Goal: Navigation & Orientation: Find specific page/section

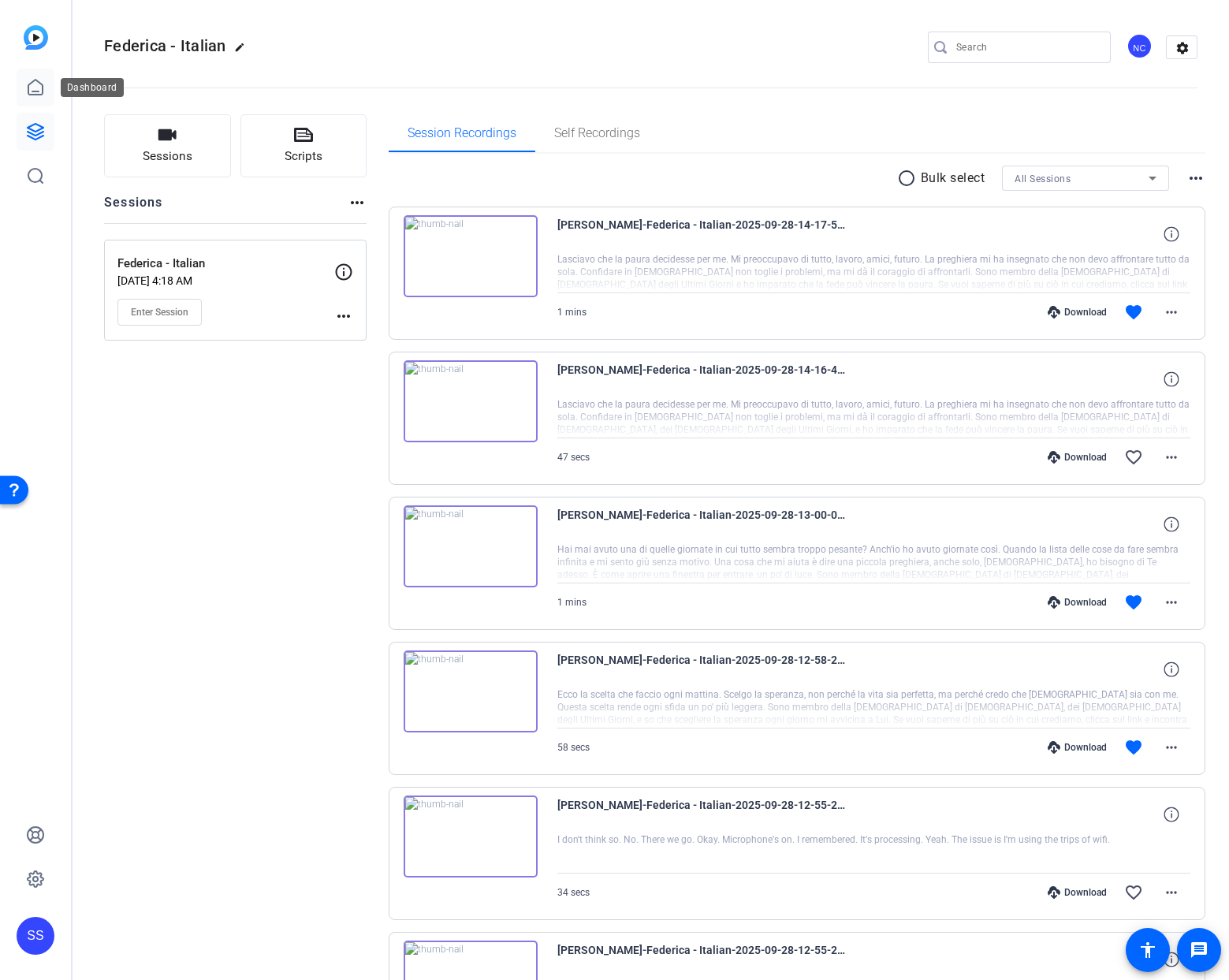
click at [48, 88] on link at bounding box center [35, 88] width 38 height 38
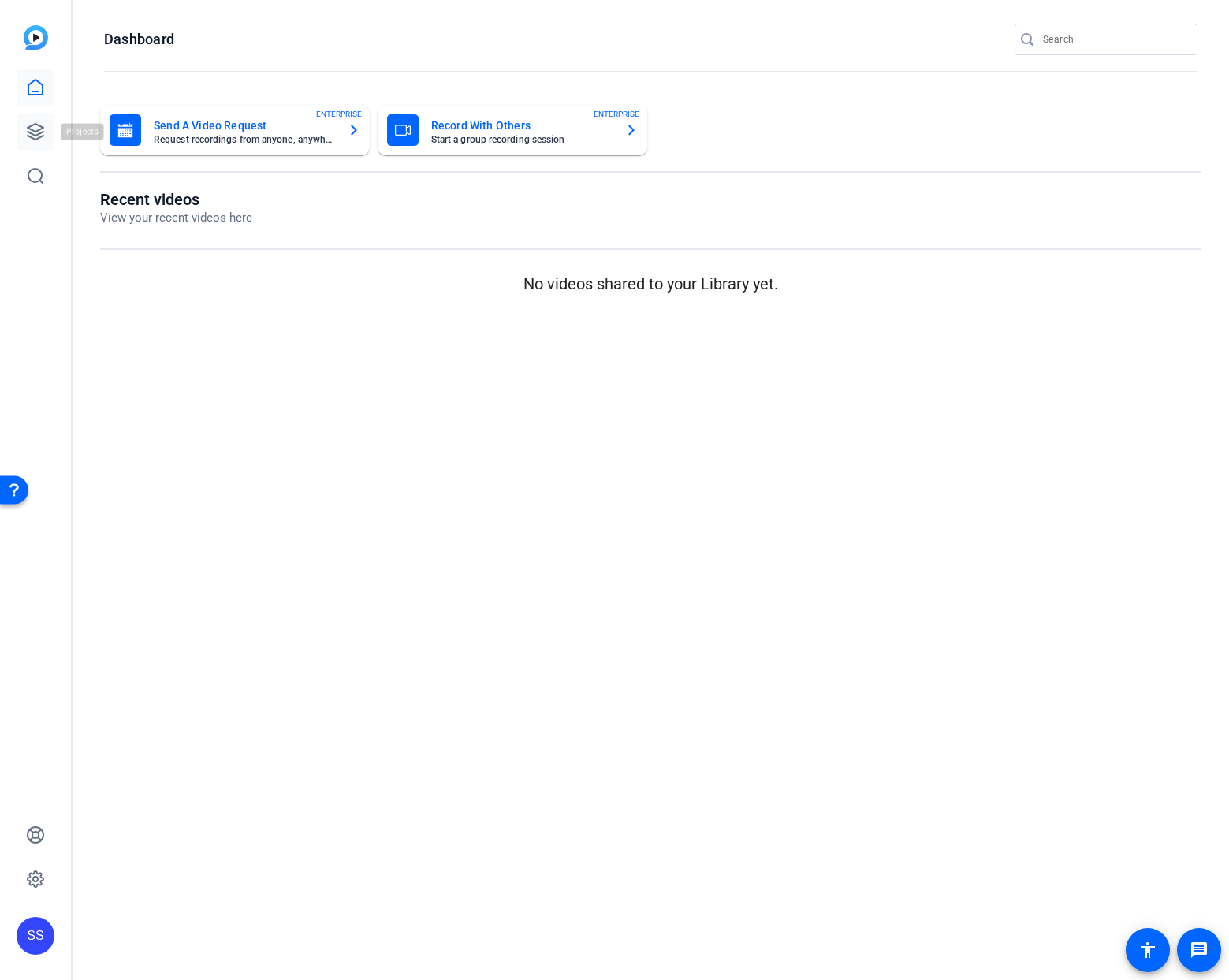
click at [32, 130] on icon at bounding box center [35, 131] width 15 height 15
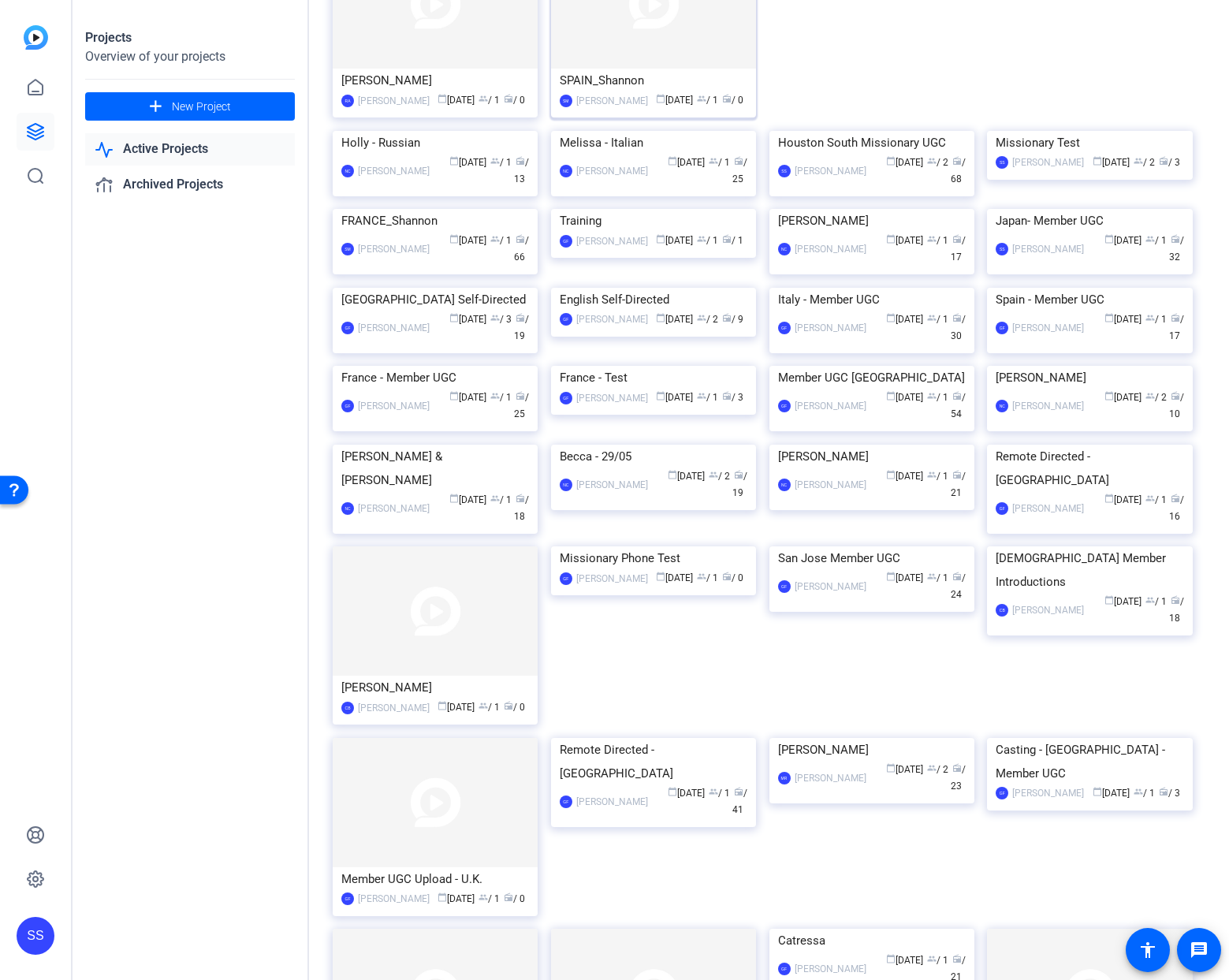
scroll to position [484, 0]
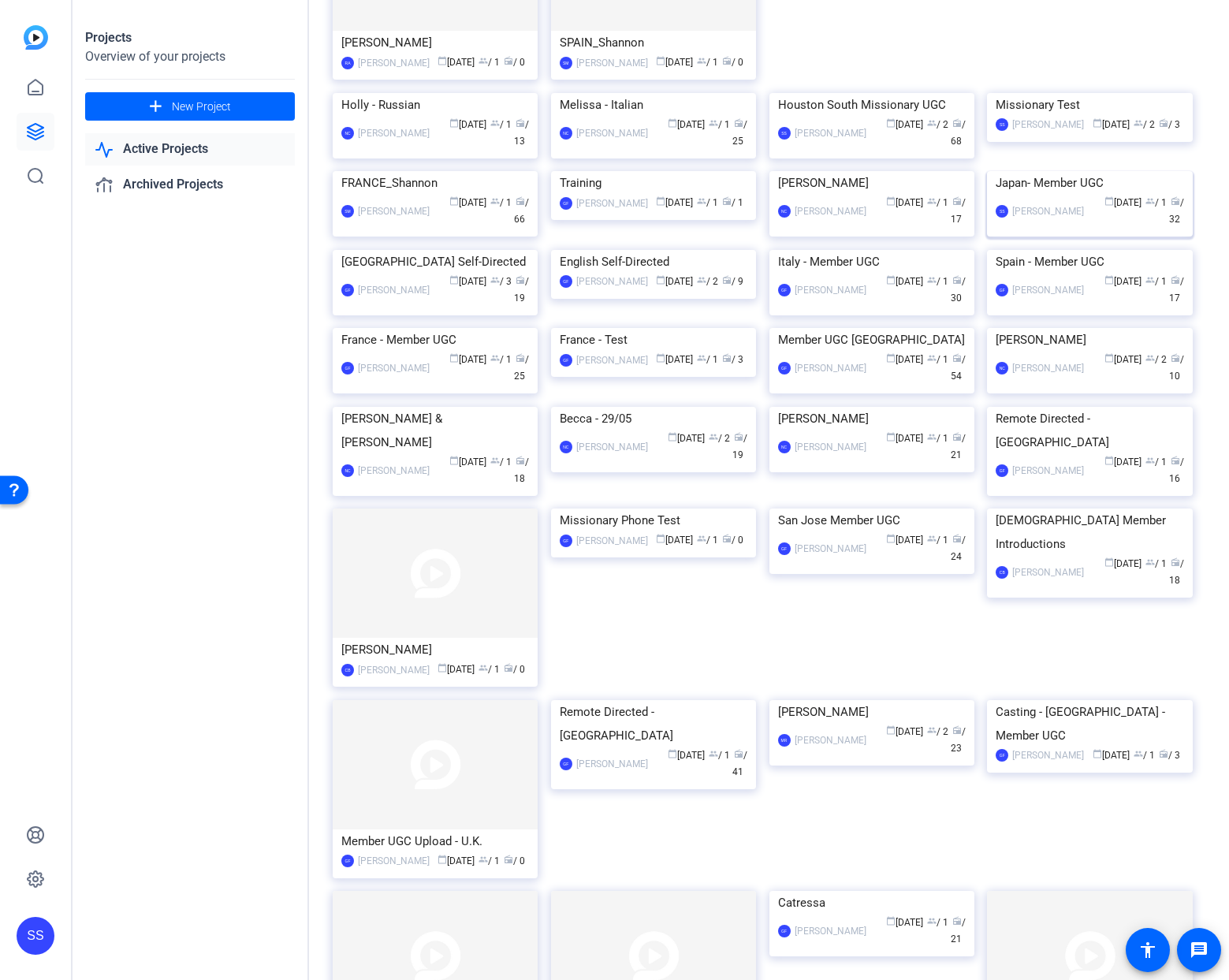
click at [1055, 171] on img at bounding box center [1089, 171] width 205 height 0
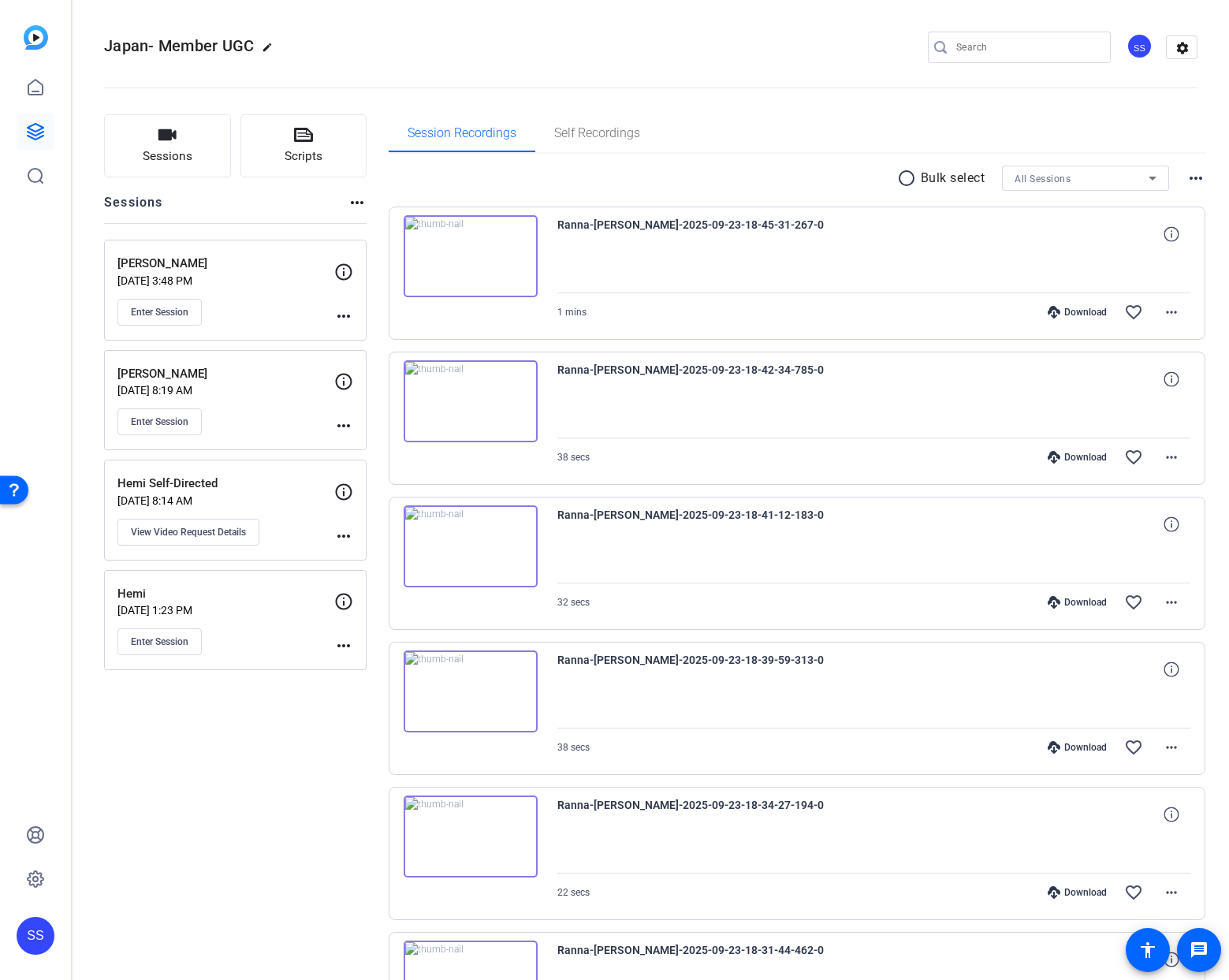
click at [262, 261] on p "[PERSON_NAME]" at bounding box center [226, 263] width 217 height 18
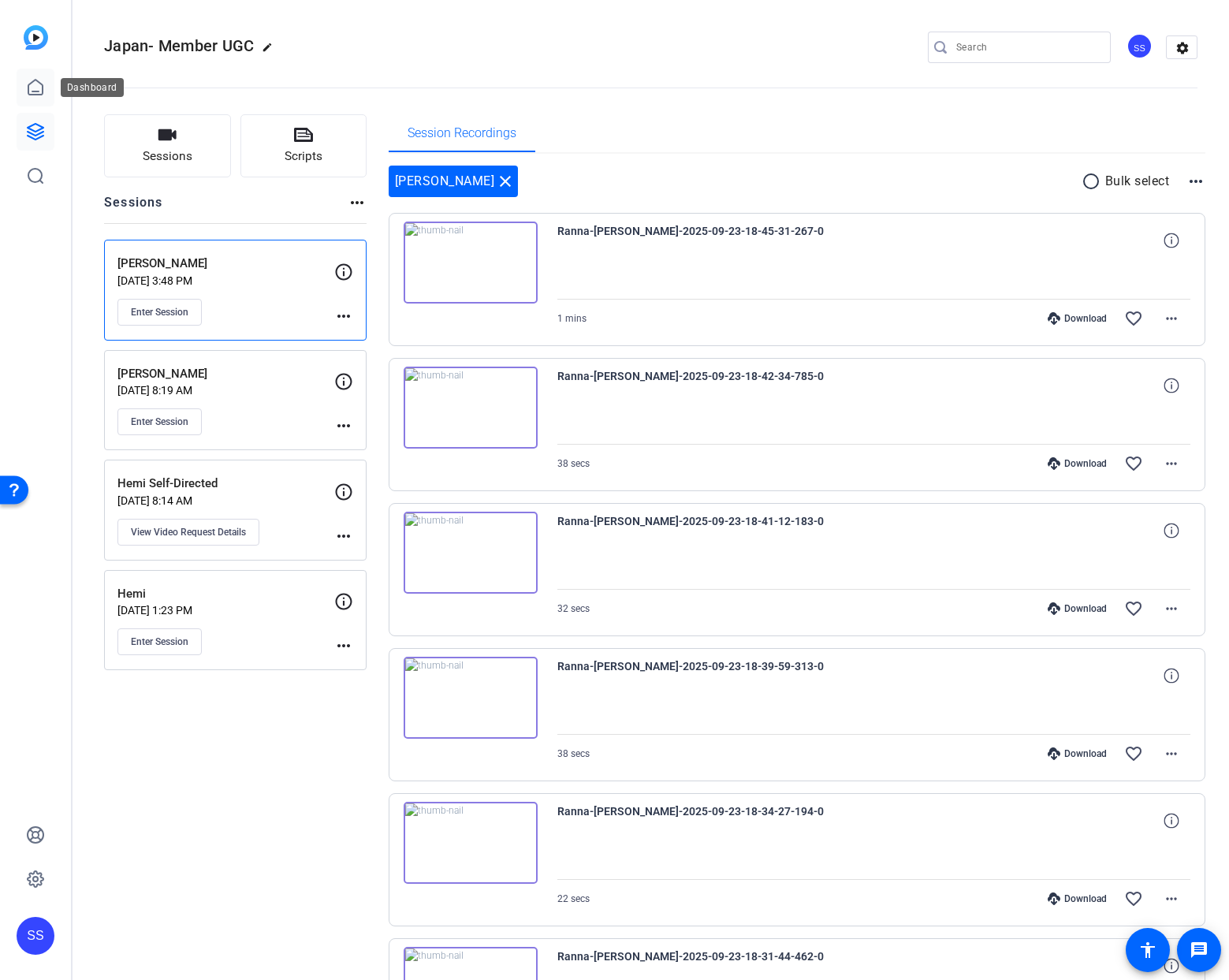
click at [43, 92] on icon at bounding box center [35, 88] width 19 height 19
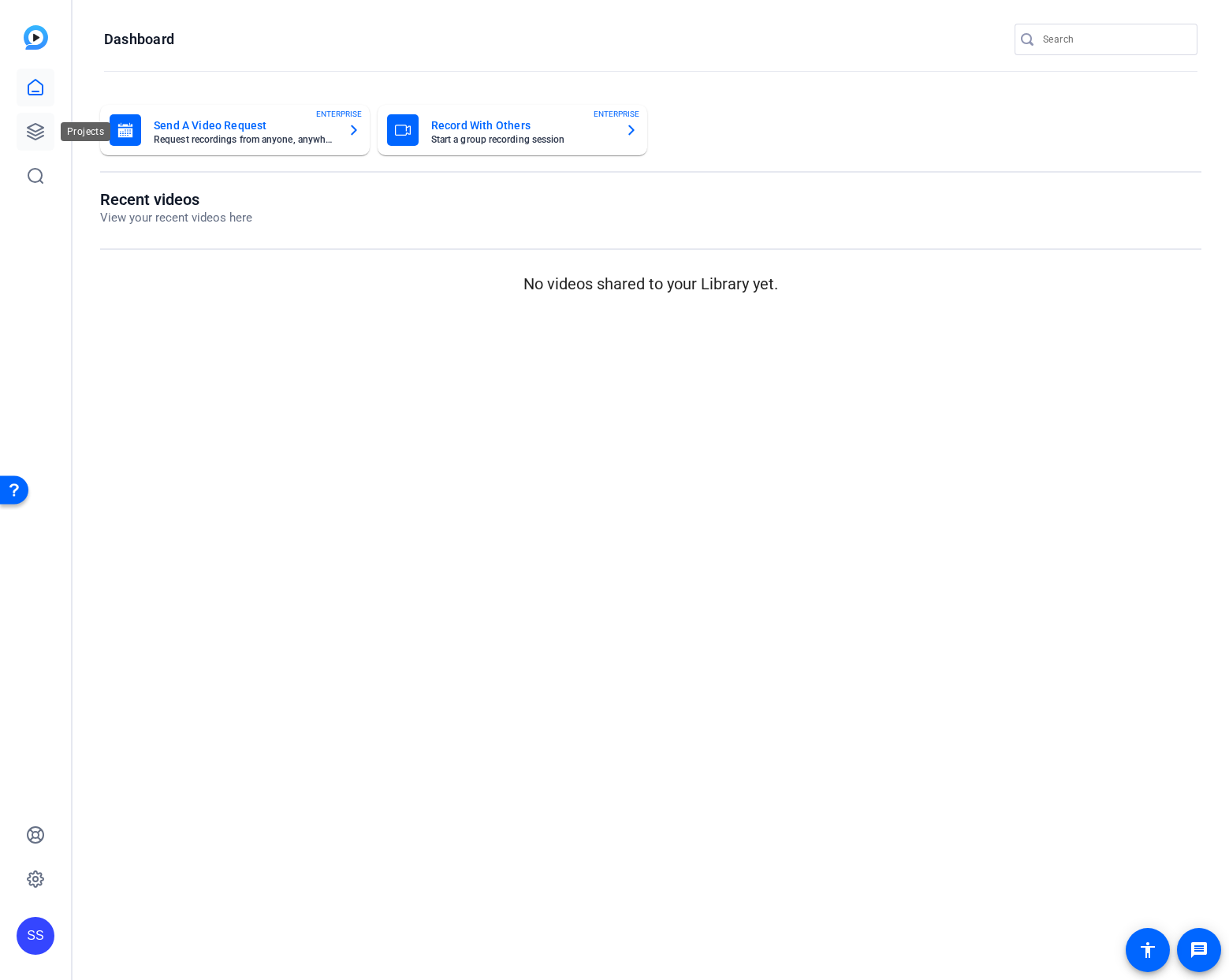
click at [38, 145] on link at bounding box center [35, 132] width 38 height 38
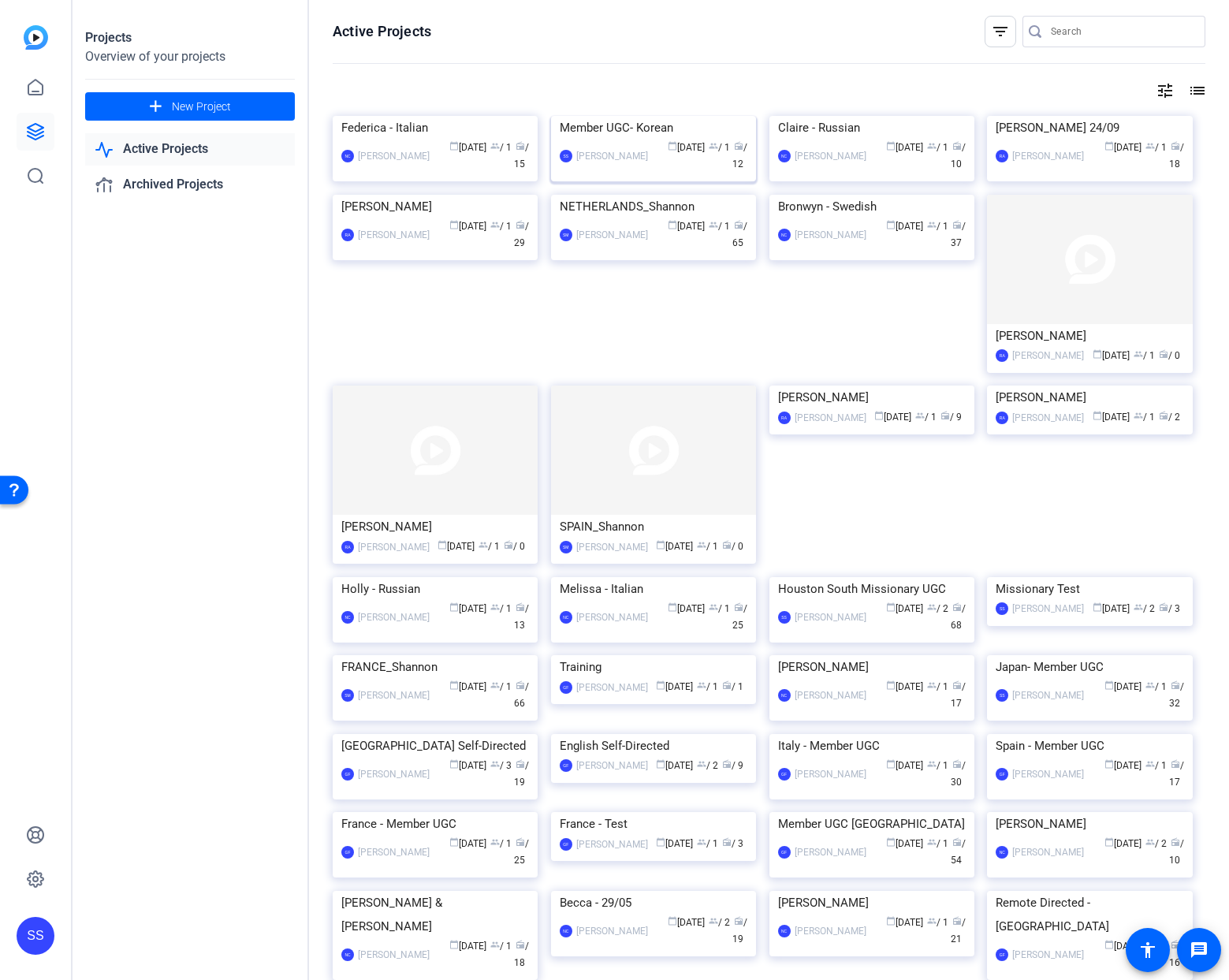
click at [702, 116] on img at bounding box center [654, 116] width 205 height 0
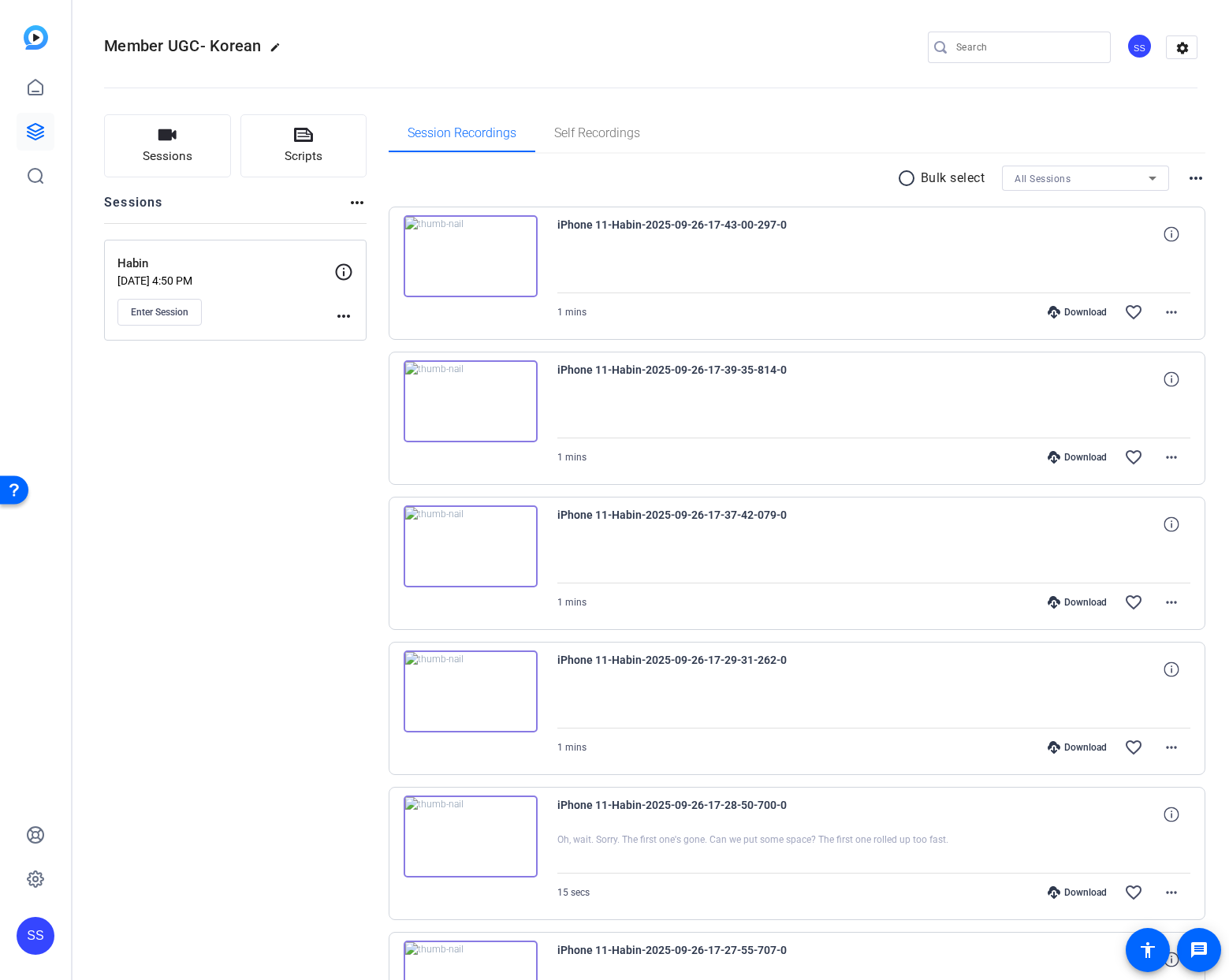
click at [240, 282] on p "[DATE] 4:50 PM" at bounding box center [226, 280] width 217 height 12
